Goal: Information Seeking & Learning: Check status

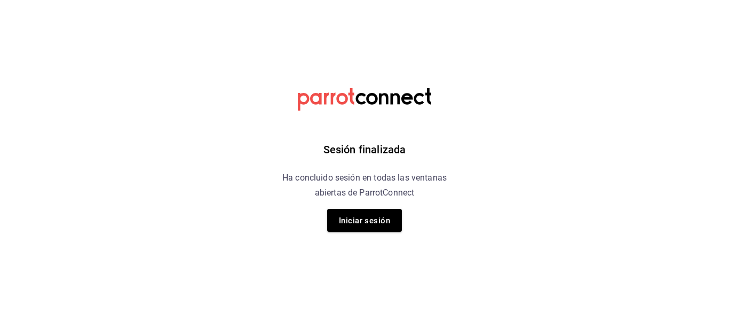
drag, startPoint x: 0, startPoint y: 0, endPoint x: 409, endPoint y: 64, distance: 414.5
click at [409, 64] on div "Sesión finalizada Ha concluido sesión en todas las ventanas abiertas de ParrotC…" at bounding box center [365, 160] width 270 height 320
click at [384, 218] on font "Iniciar sesión" at bounding box center [364, 221] width 51 height 10
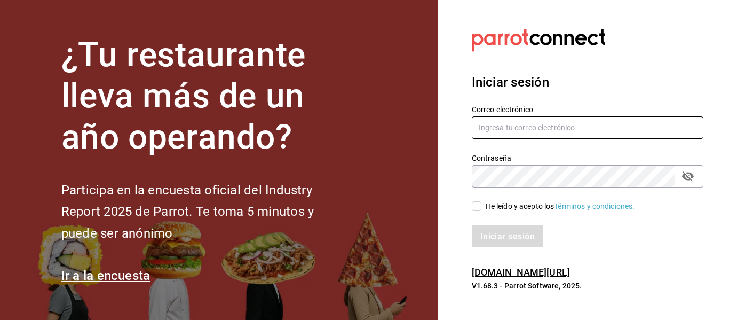
click at [514, 119] on input "text" at bounding box center [588, 127] width 232 height 22
type input "multiuser@sushiexpress.com"
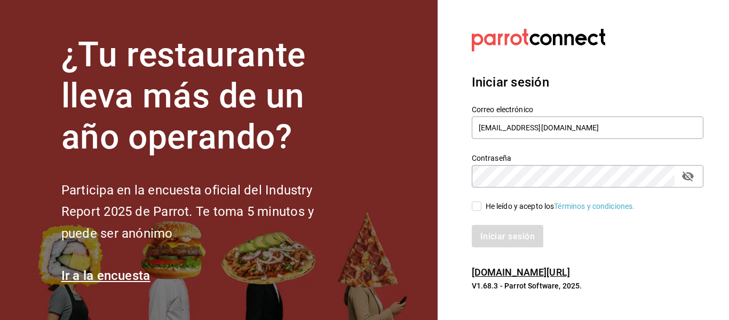
click at [496, 202] on font "He leído y acepto los" at bounding box center [520, 206] width 69 height 9
click at [482, 201] on input "He leído y acepto los Términos y condiciones." at bounding box center [477, 206] width 10 height 10
checkbox input "true"
click at [505, 235] on font "Iniciar sesión" at bounding box center [508, 236] width 54 height 10
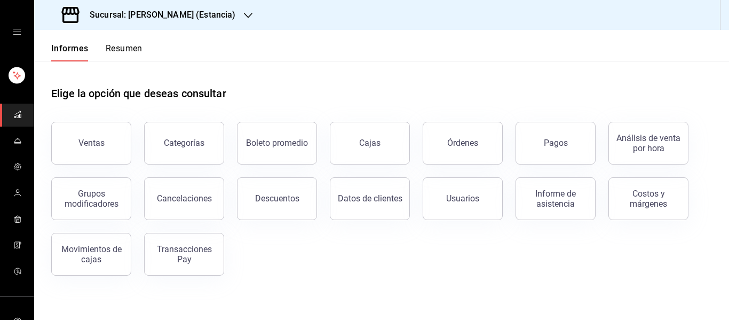
click at [155, 12] on font "Sucursal: [PERSON_NAME] (Estancia)" at bounding box center [163, 15] width 146 height 10
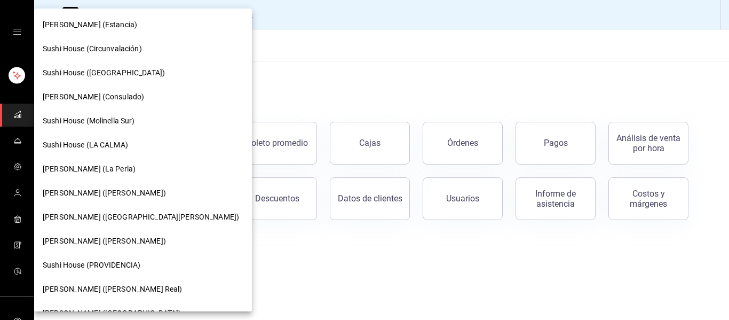
scroll to position [138, 0]
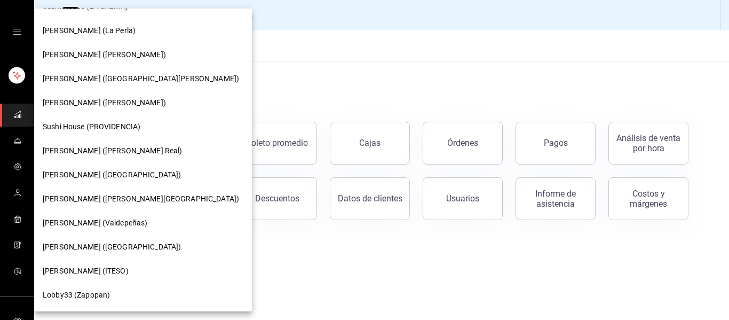
click at [91, 264] on div "[PERSON_NAME] (ITESO)" at bounding box center [143, 271] width 218 height 24
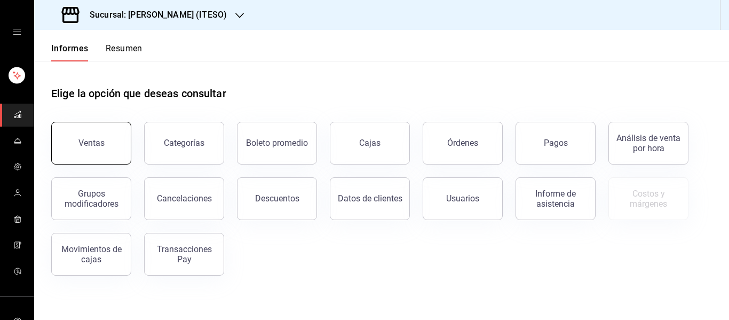
click at [104, 157] on button "Ventas" at bounding box center [91, 143] width 80 height 43
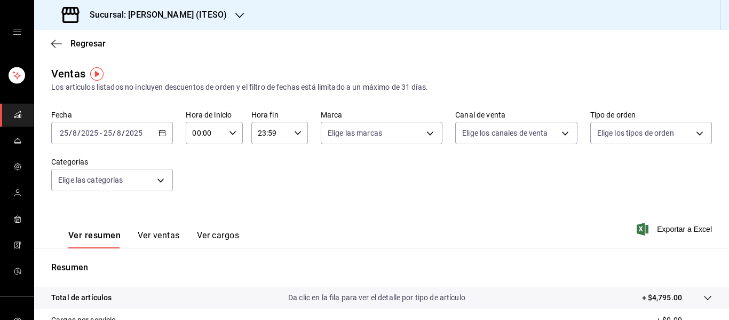
click at [156, 132] on div "[DATE] [DATE] - [DATE] [DATE]" at bounding box center [112, 133] width 122 height 22
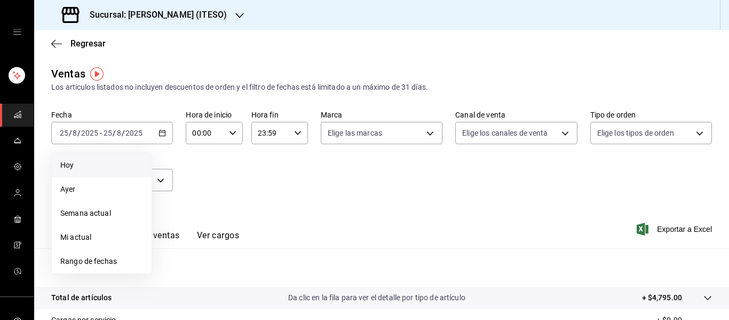
click at [112, 169] on span "Hoy" at bounding box center [101, 165] width 83 height 11
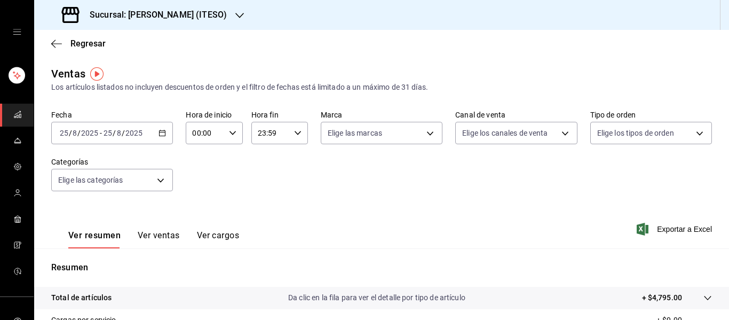
click at [135, 22] on div "Sucursal: [PERSON_NAME] (ITESO)" at bounding box center [146, 15] width 206 height 30
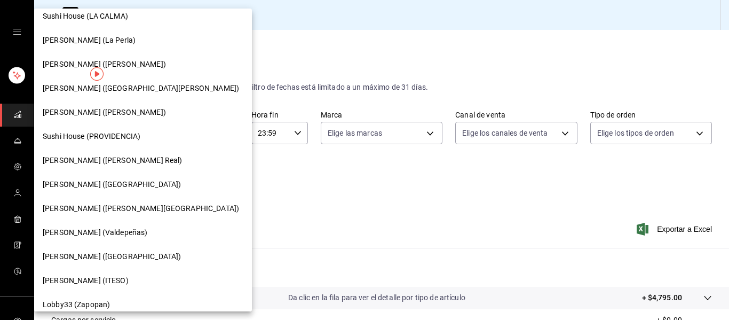
scroll to position [138, 0]
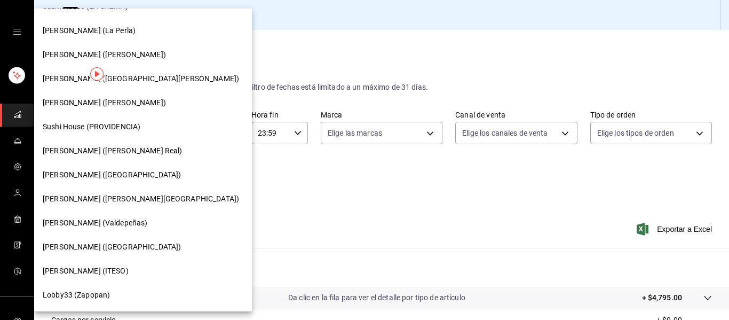
click at [114, 220] on font "[PERSON_NAME] (Valdepeñas)" at bounding box center [95, 222] width 105 height 9
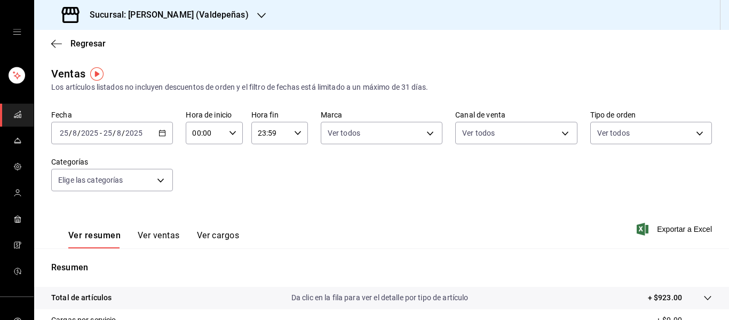
click at [162, 135] on icon "button" at bounding box center [162, 132] width 7 height 7
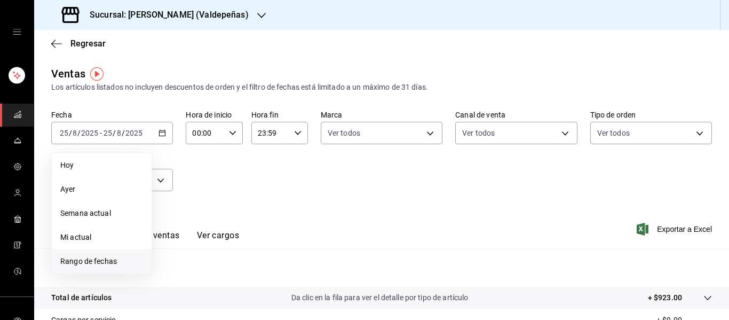
click at [99, 257] on font "Rango de fechas" at bounding box center [88, 261] width 57 height 9
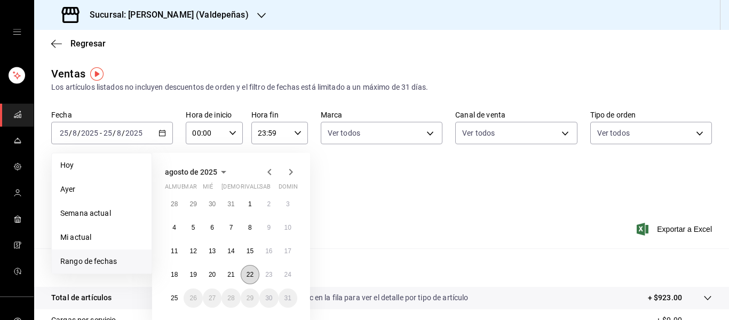
click at [249, 277] on font "22" at bounding box center [250, 274] width 7 height 7
click at [170, 298] on button "25" at bounding box center [174, 297] width 19 height 19
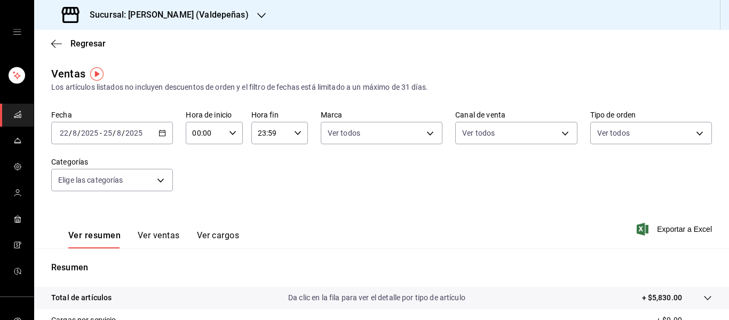
click at [168, 137] on div "[DATE] [DATE] - [DATE] [DATE]" at bounding box center [112, 133] width 122 height 22
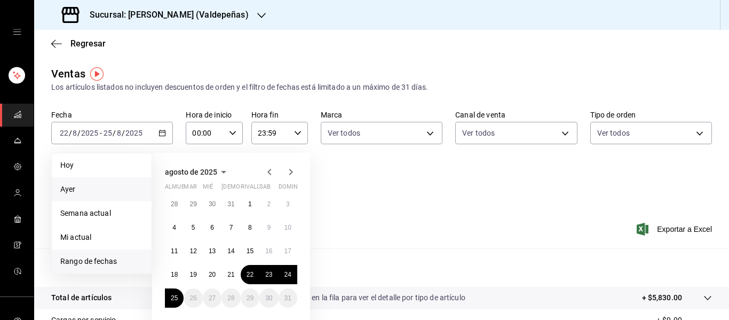
click at [68, 186] on font "Ayer" at bounding box center [67, 189] width 15 height 9
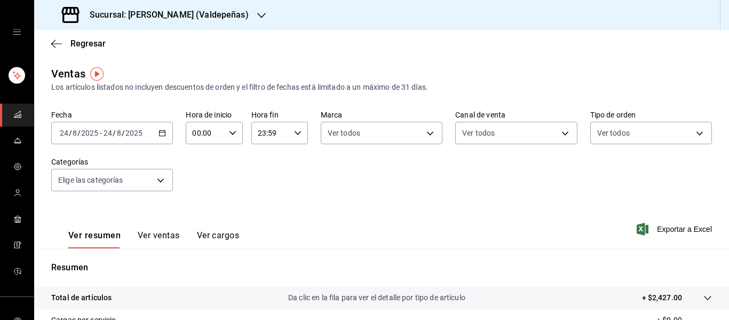
click at [159, 133] on icon "button" at bounding box center [162, 132] width 7 height 7
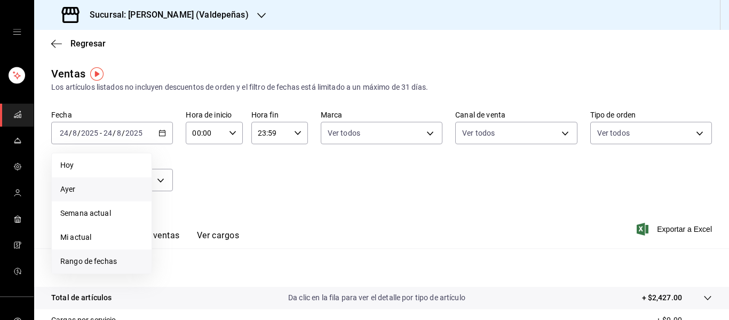
click at [112, 261] on font "Rango de fechas" at bounding box center [88, 261] width 57 height 9
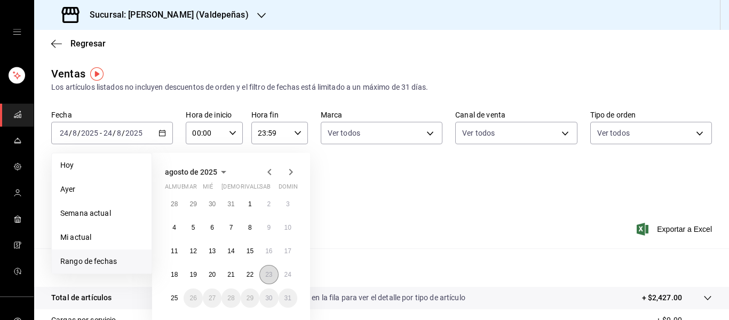
click at [270, 279] on button "23" at bounding box center [268, 274] width 19 height 19
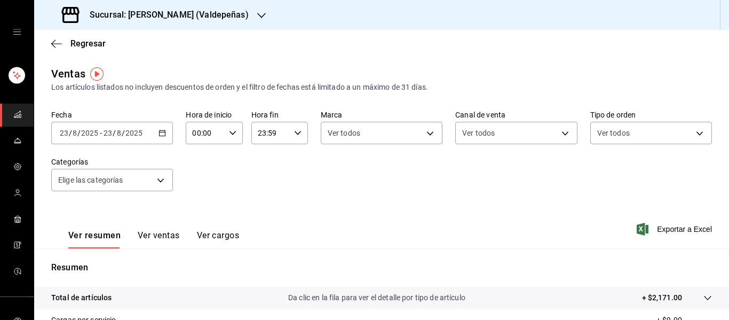
click at [162, 135] on icon "button" at bounding box center [162, 132] width 7 height 7
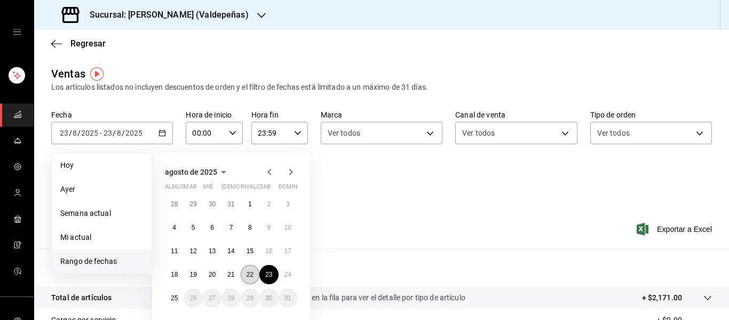
click at [245, 275] on button "22" at bounding box center [250, 274] width 19 height 19
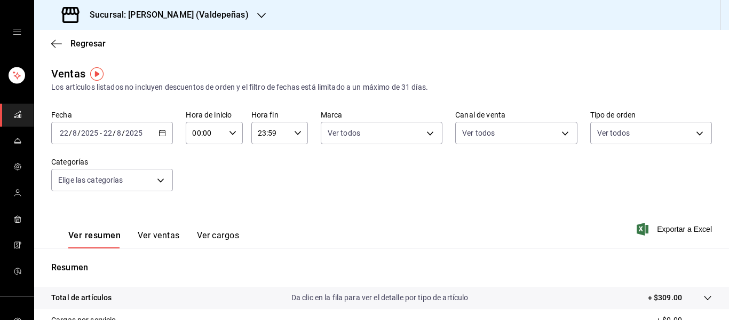
click at [154, 133] on div "[DATE] [DATE] - [DATE] [DATE]" at bounding box center [112, 133] width 122 height 22
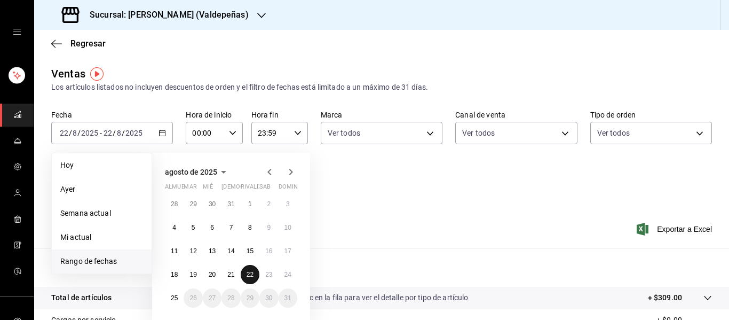
click at [247, 275] on font "22" at bounding box center [250, 274] width 7 height 7
click at [173, 297] on font "25" at bounding box center [174, 297] width 7 height 7
